Goal: Find contact information: Find contact information

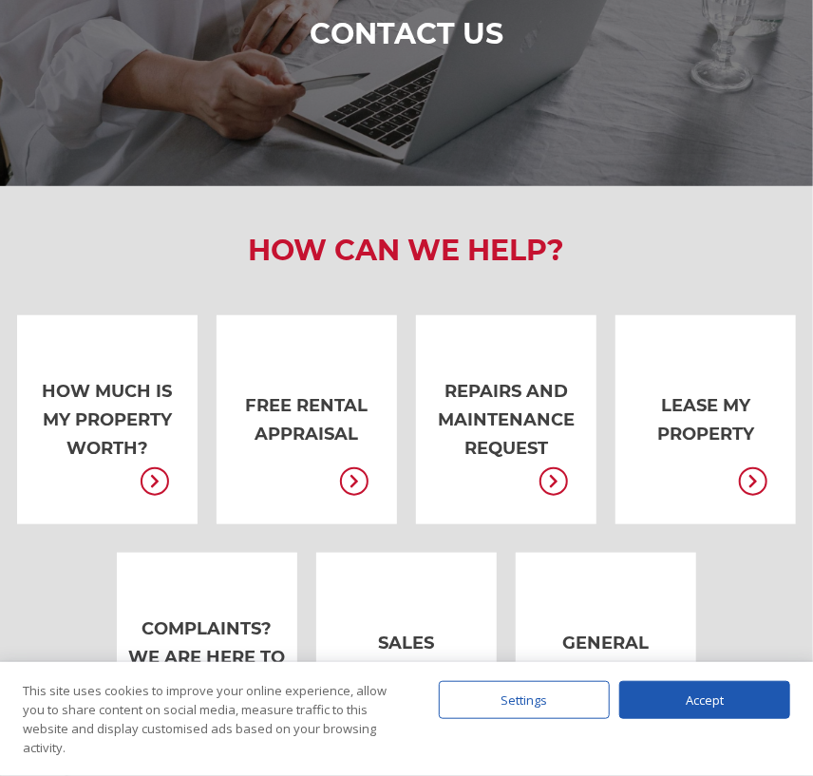
scroll to position [380, 0]
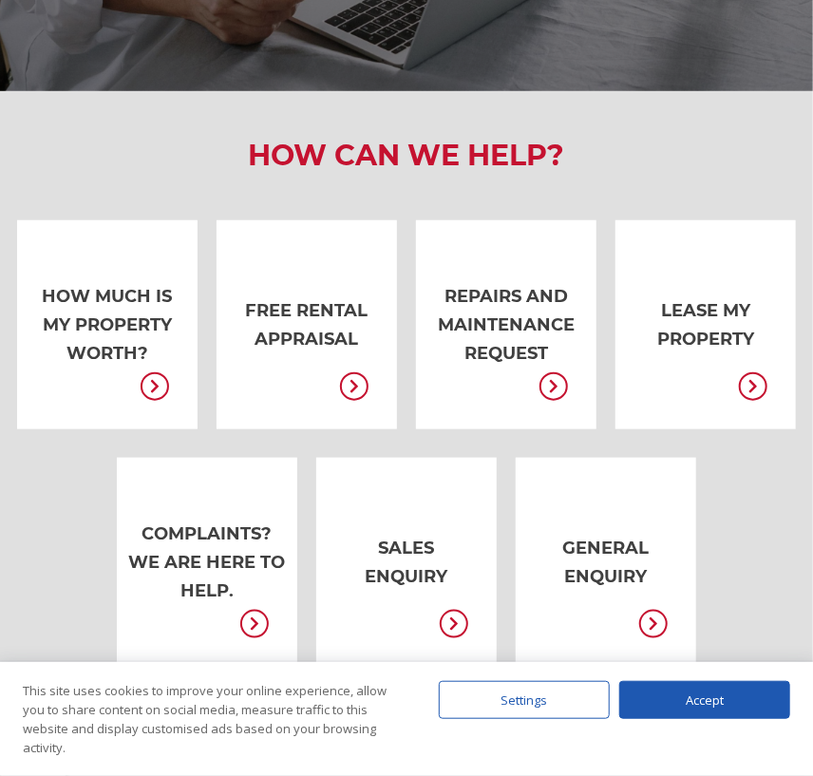
click at [693, 328] on link at bounding box center [677, 324] width 180 height 209
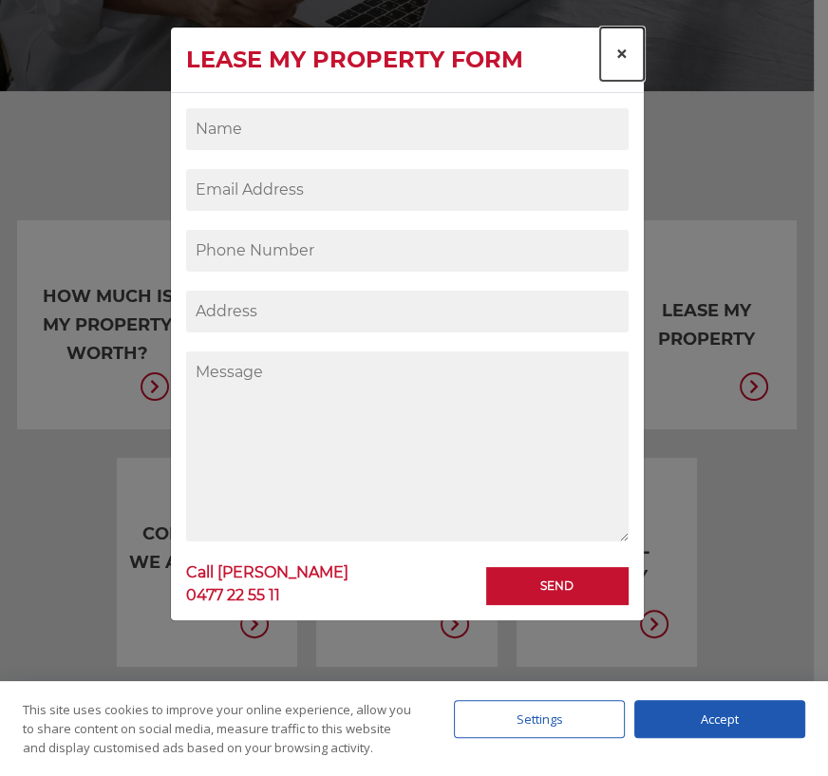
click at [624, 54] on span "×" at bounding box center [621, 54] width 13 height 28
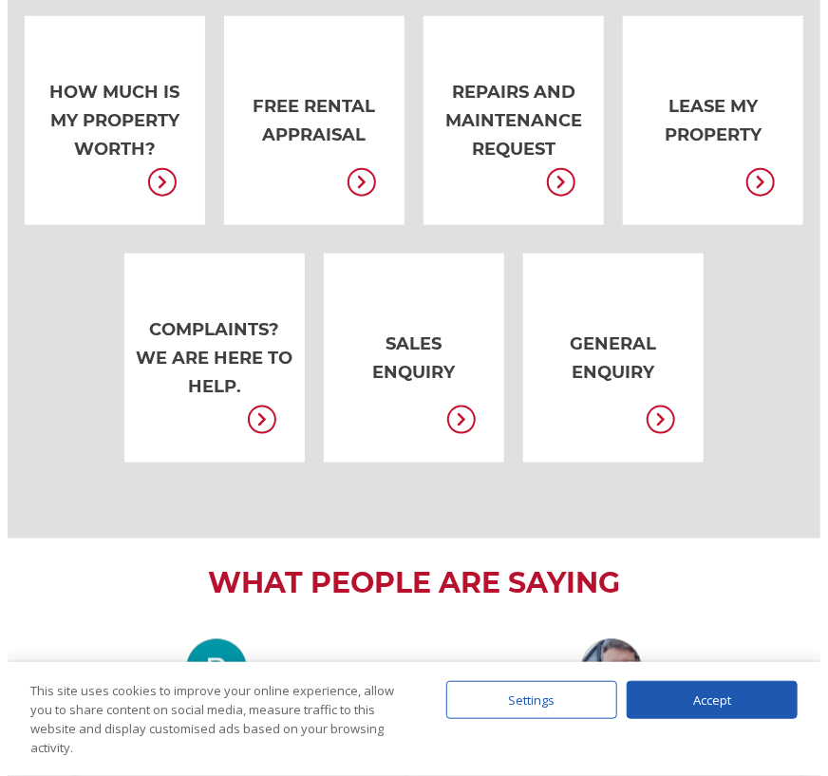
scroll to position [559, 0]
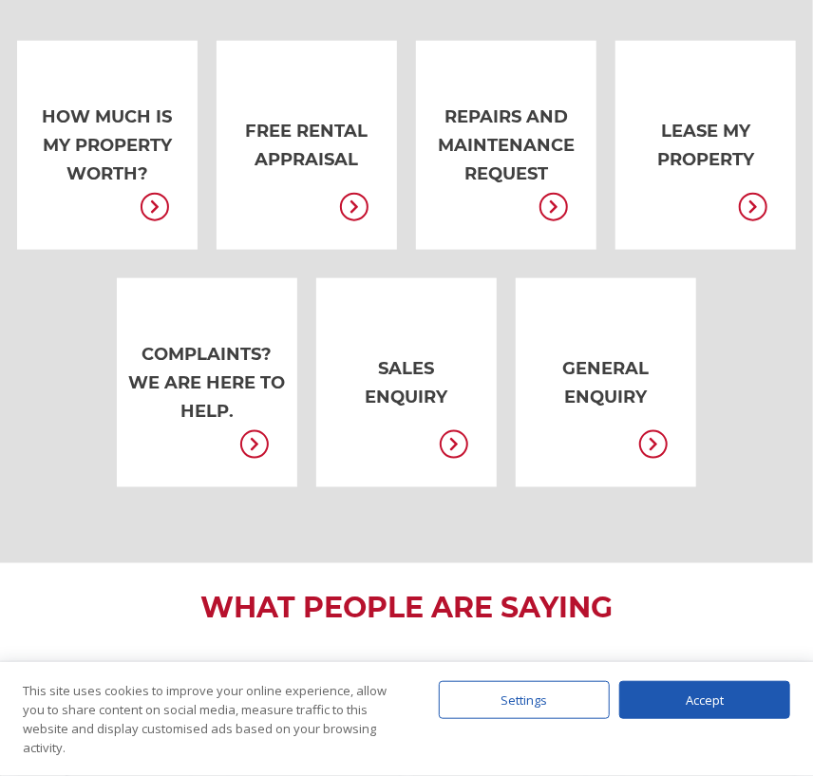
click at [305, 154] on link at bounding box center [278, 145] width 180 height 209
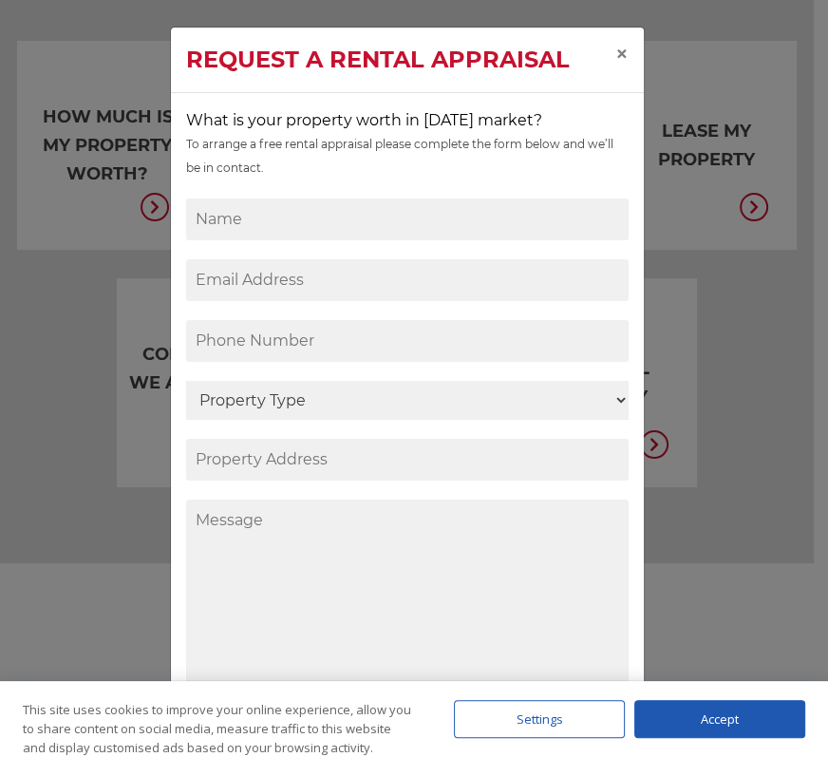
scroll to position [19, 0]
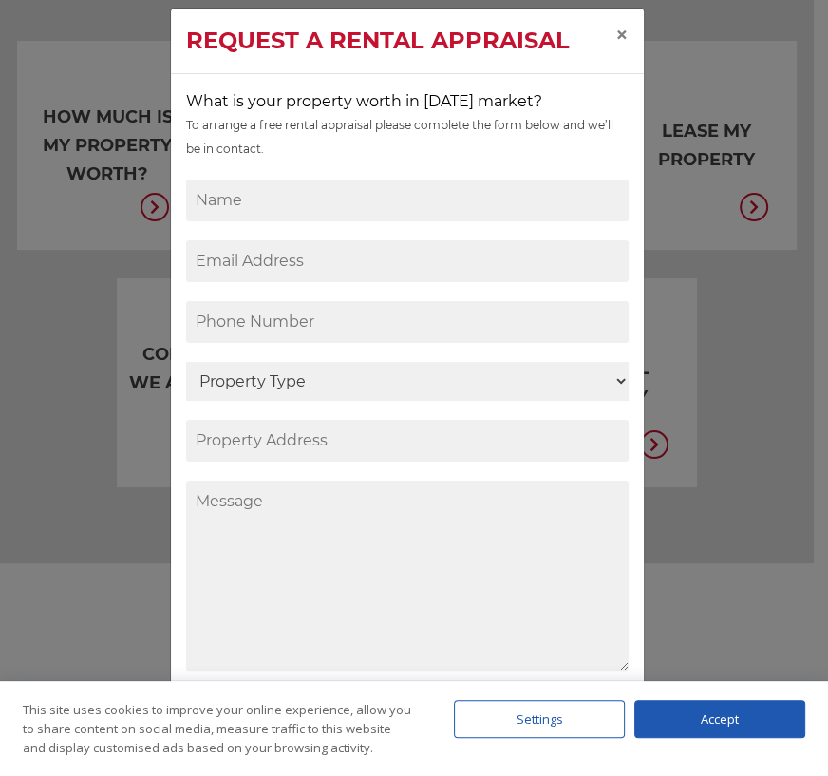
click at [542, 720] on div "Settings" at bounding box center [539, 719] width 171 height 38
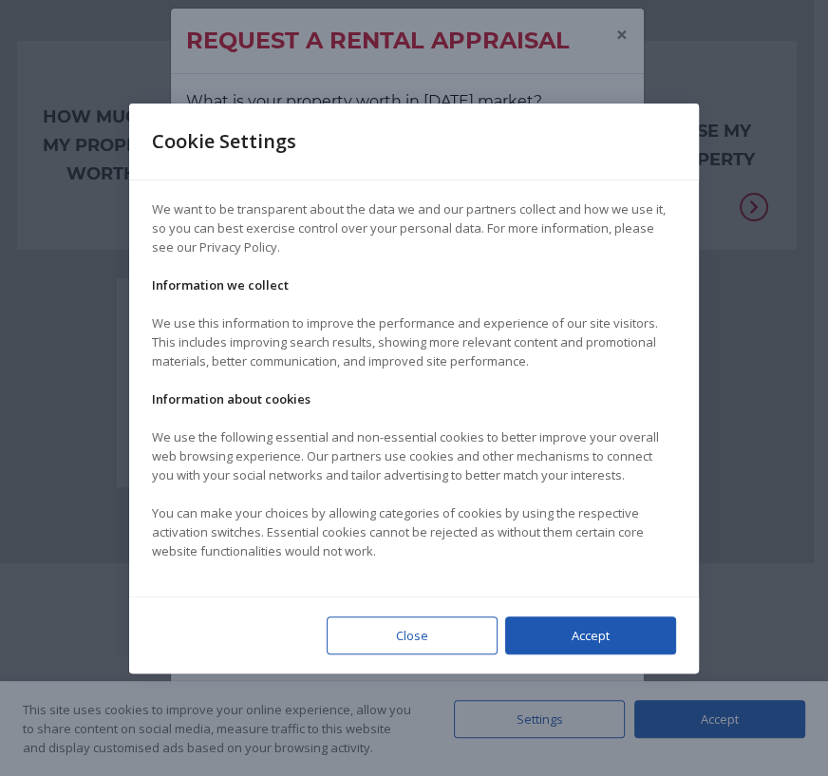
click at [418, 638] on div "Close" at bounding box center [412, 635] width 171 height 38
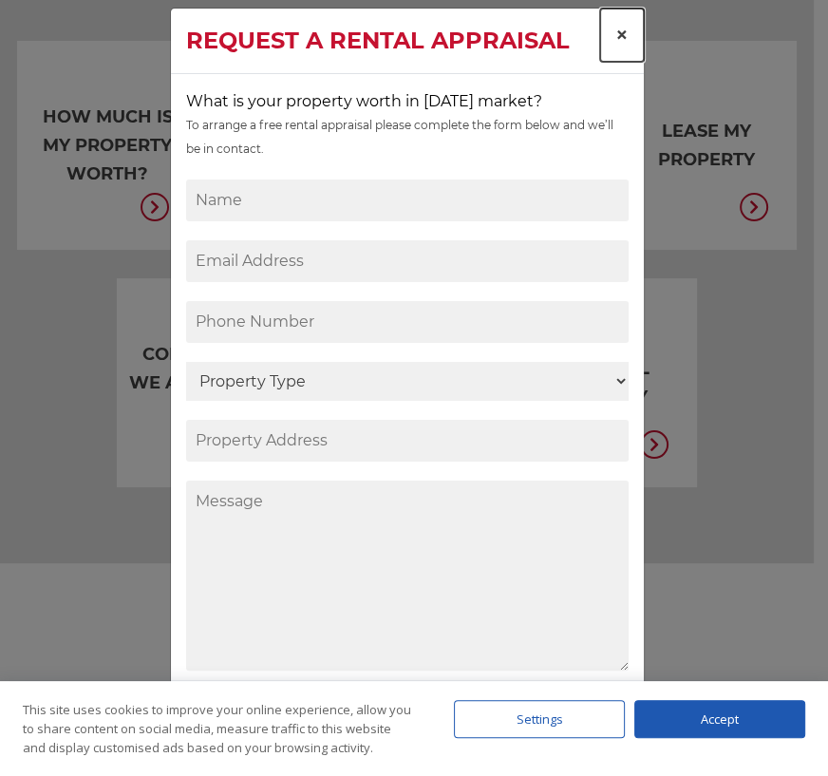
click at [615, 35] on span "×" at bounding box center [621, 35] width 13 height 28
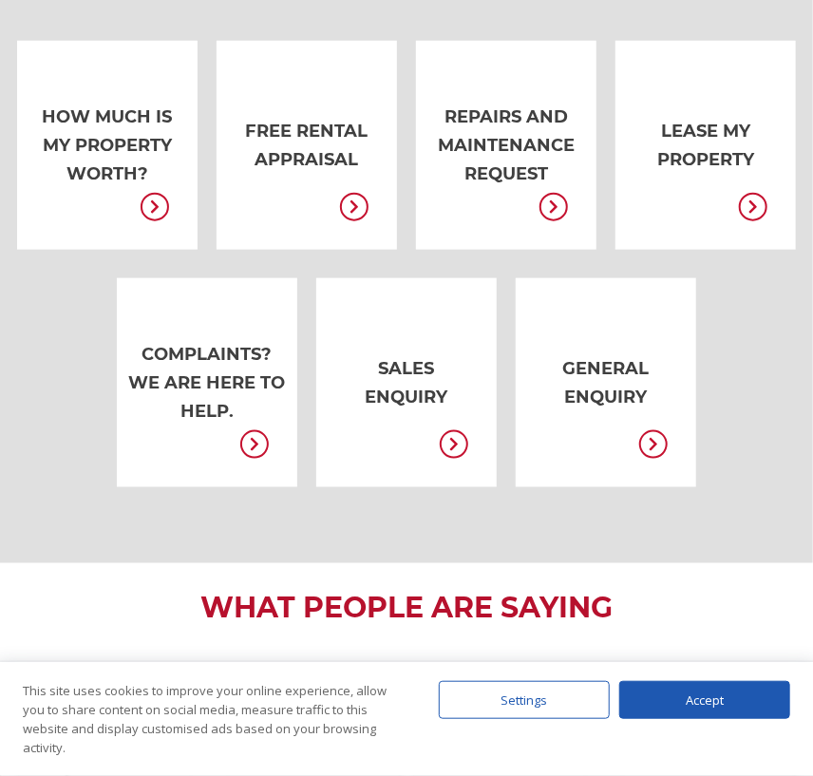
click at [608, 407] on link at bounding box center [577, 382] width 180 height 209
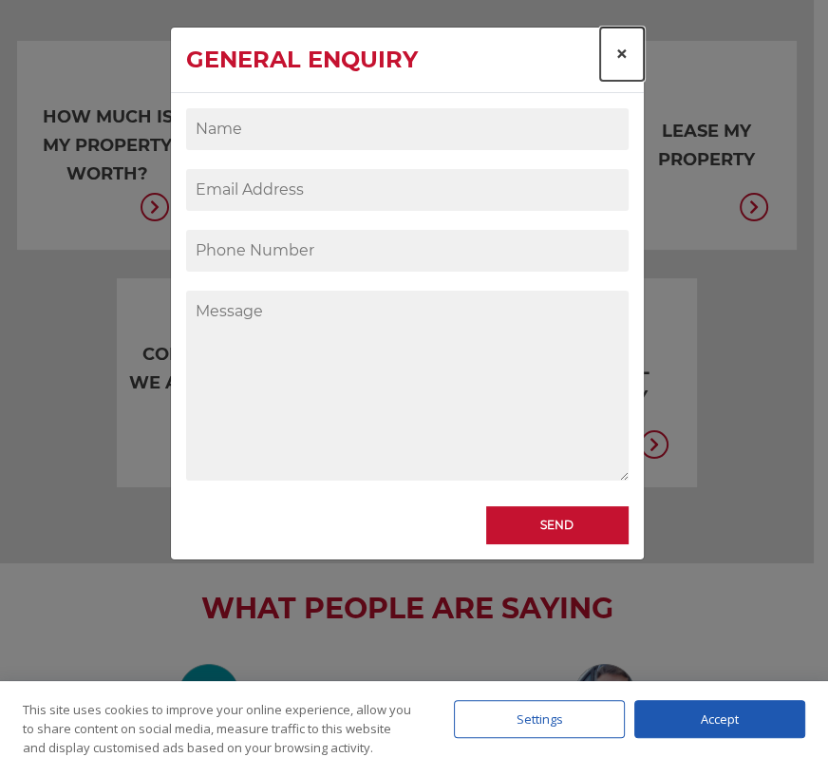
click at [620, 46] on span "×" at bounding box center [621, 54] width 13 height 28
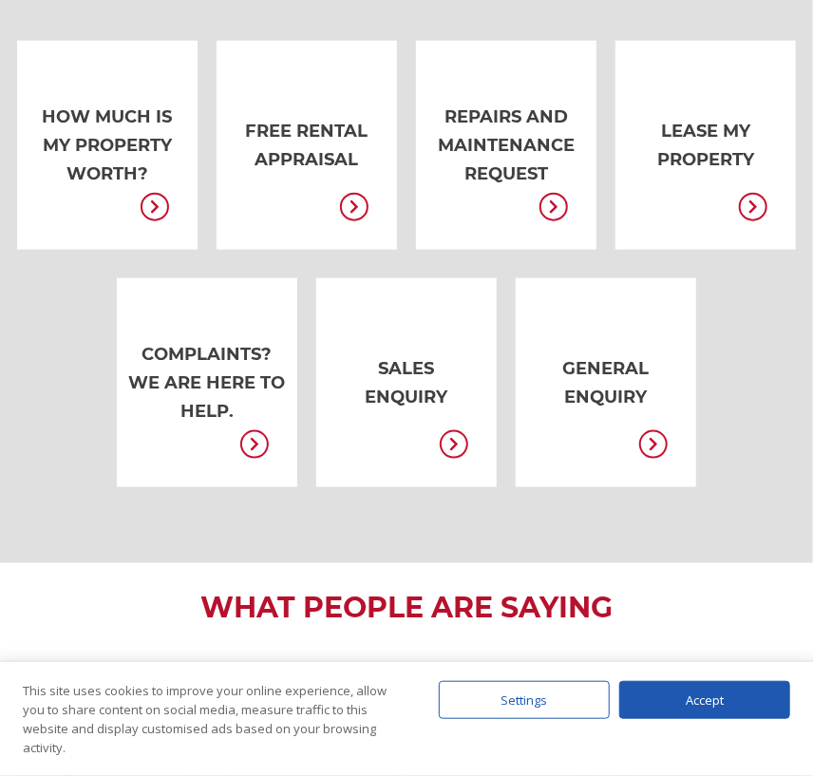
click at [696, 137] on link at bounding box center [677, 145] width 180 height 209
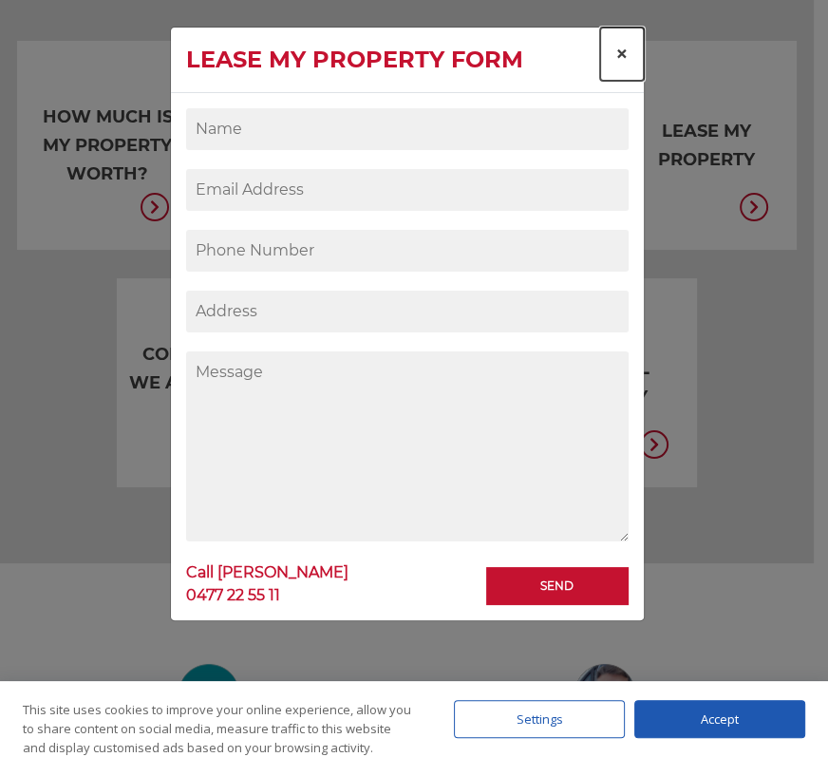
click at [630, 47] on button "×" at bounding box center [622, 54] width 44 height 53
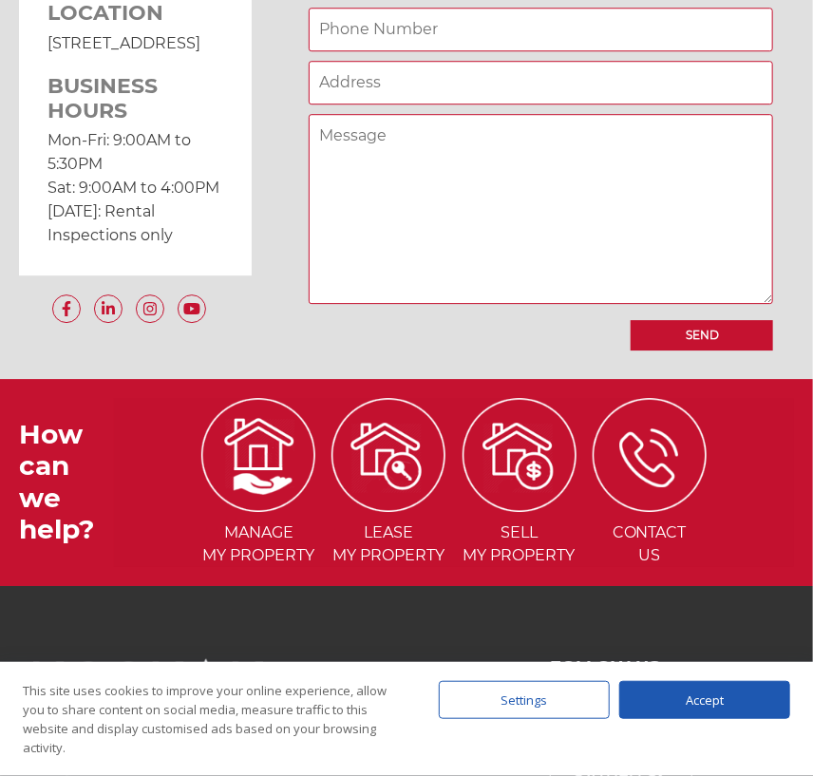
scroll to position [1698, 0]
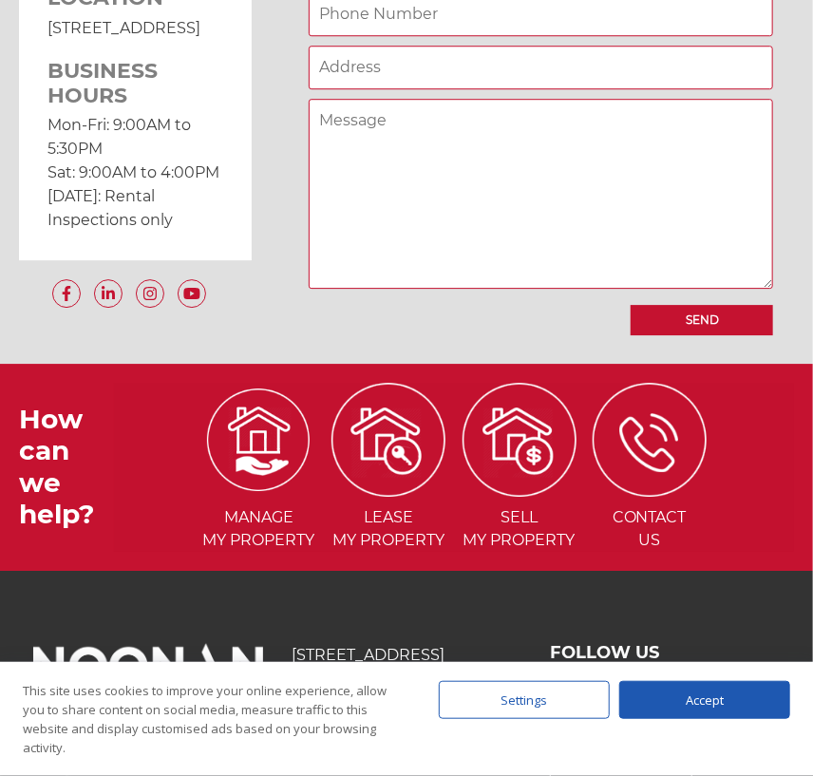
click at [261, 463] on img at bounding box center [258, 439] width 103 height 103
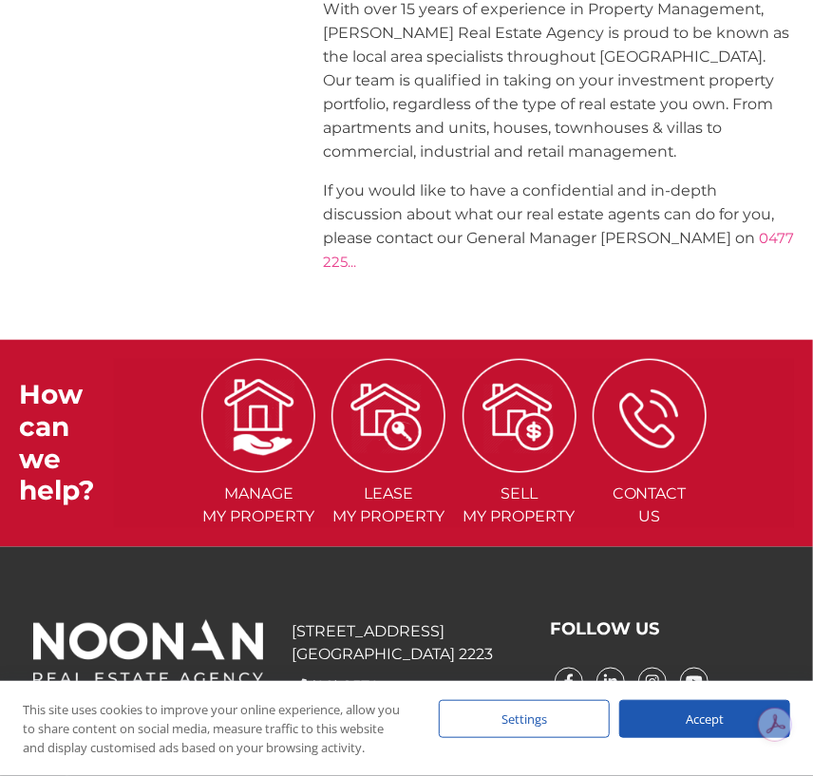
scroll to position [2718, 0]
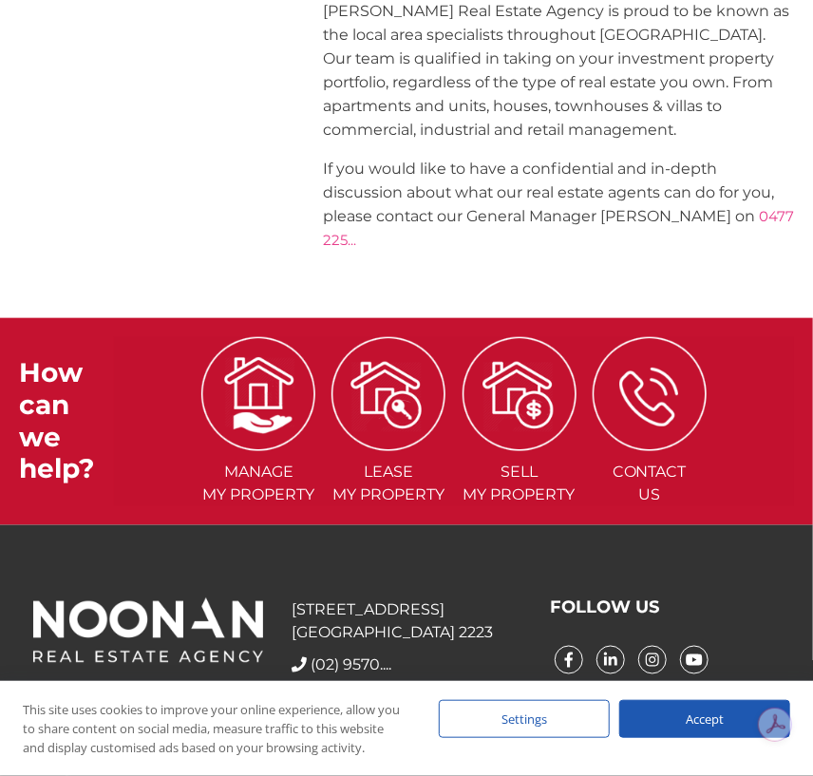
click at [361, 680] on link "EMAIL US" at bounding box center [335, 689] width 89 height 18
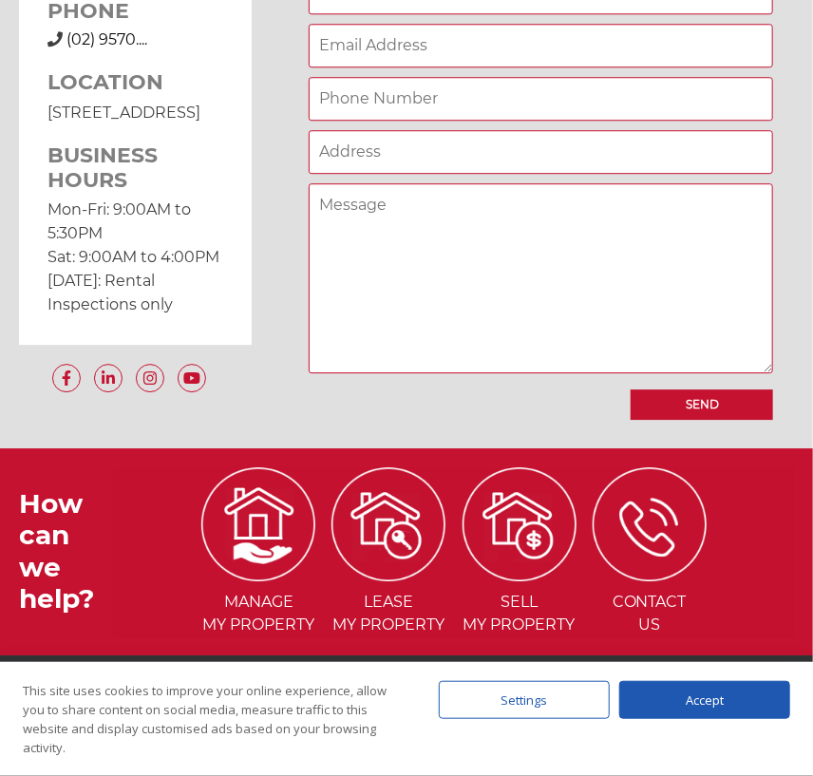
scroll to position [1424, 0]
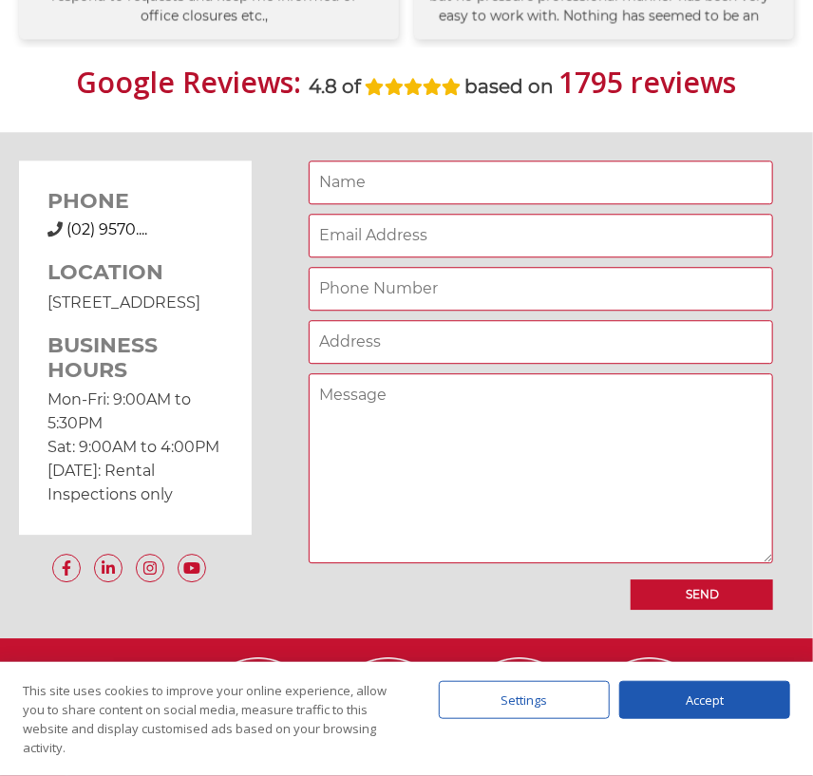
click at [108, 228] on span "(02) 9570...." at bounding box center [106, 229] width 81 height 18
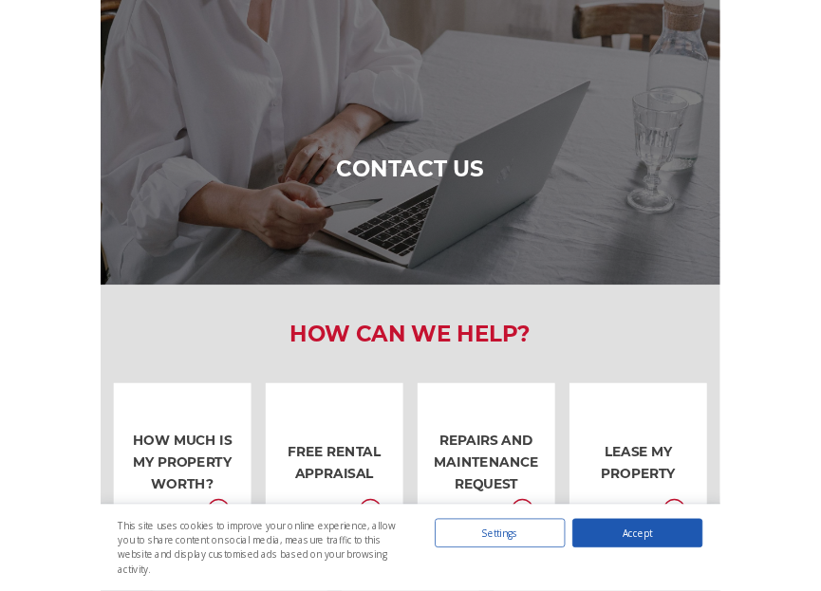
scroll to position [0, 0]
